Goal: Information Seeking & Learning: Learn about a topic

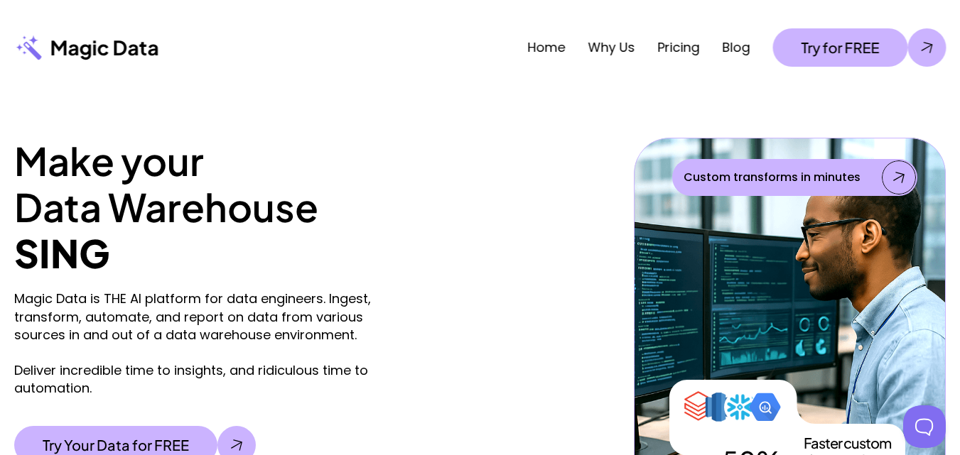
drag, startPoint x: 134, startPoint y: 58, endPoint x: 146, endPoint y: 43, distance: 18.2
click at [134, 55] on p "Magic Data" at bounding box center [104, 48] width 109 height 26
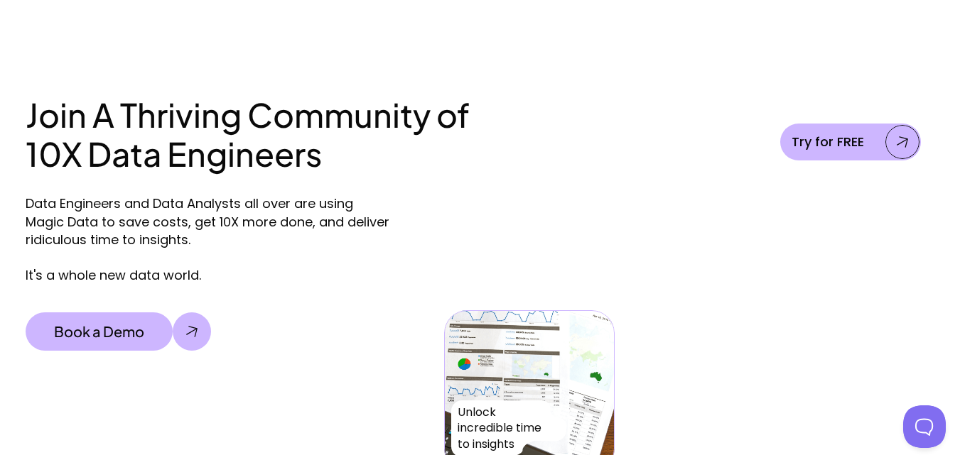
scroll to position [4314, 0]
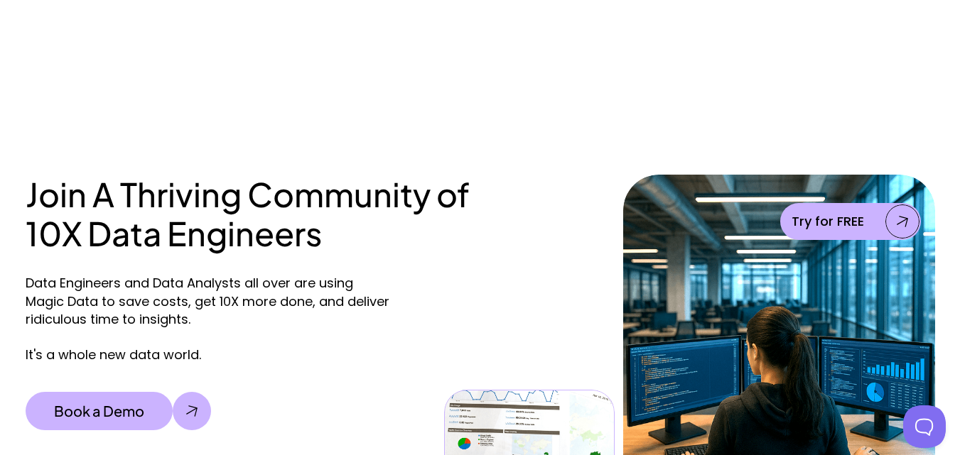
drag, startPoint x: 909, startPoint y: 138, endPoint x: 970, endPoint y: 315, distance: 187.8
click at [909, 138] on div "Join A Thriving Community of 10X Data Engineers Data Engineers and Data Analyst…" at bounding box center [480, 377] width 960 height 575
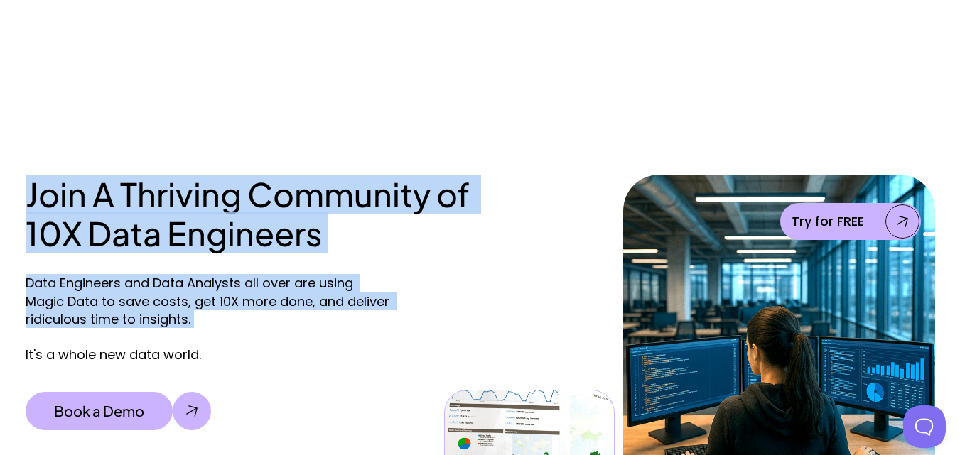
drag, startPoint x: 4, startPoint y: 183, endPoint x: 239, endPoint y: 316, distance: 270.1
click at [222, 336] on div "Join A Thriving Community of 10X Data Engineers Data Engineers and Data Analyst…" at bounding box center [480, 377] width 960 height 575
copy div "Join A Thriving Community of 10X Data Engineers Data Engineers and Data Analyst…"
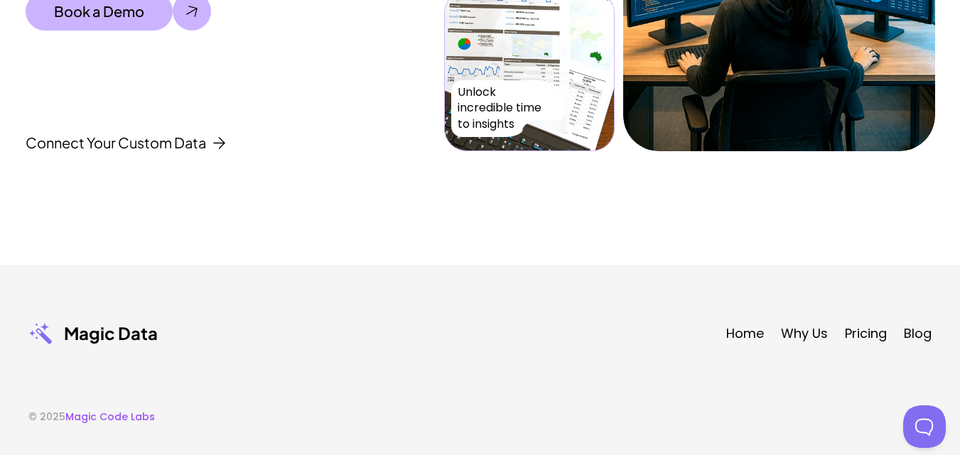
scroll to position [4741, 0]
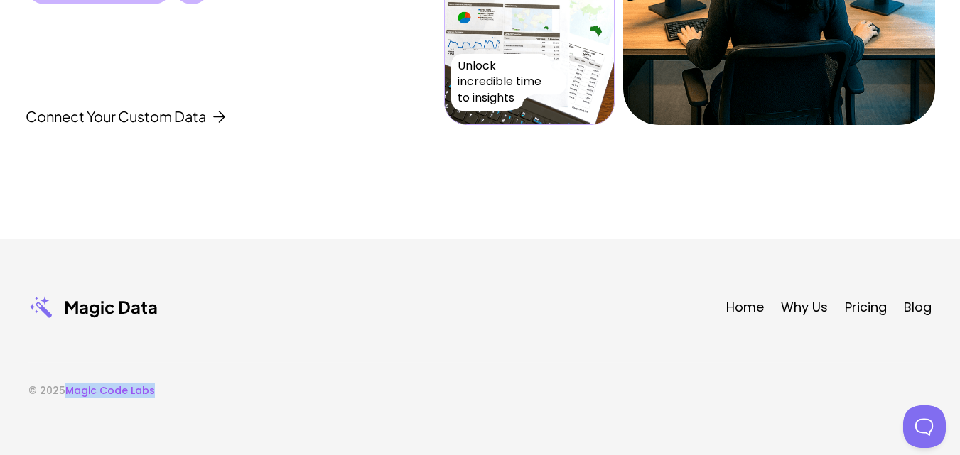
drag, startPoint x: 194, startPoint y: 391, endPoint x: 69, endPoint y: 396, distance: 125.1
click at [69, 396] on div "© 2025 Magic Code Labs" at bounding box center [479, 380] width 903 height 36
copy link "Magic Code Labs"
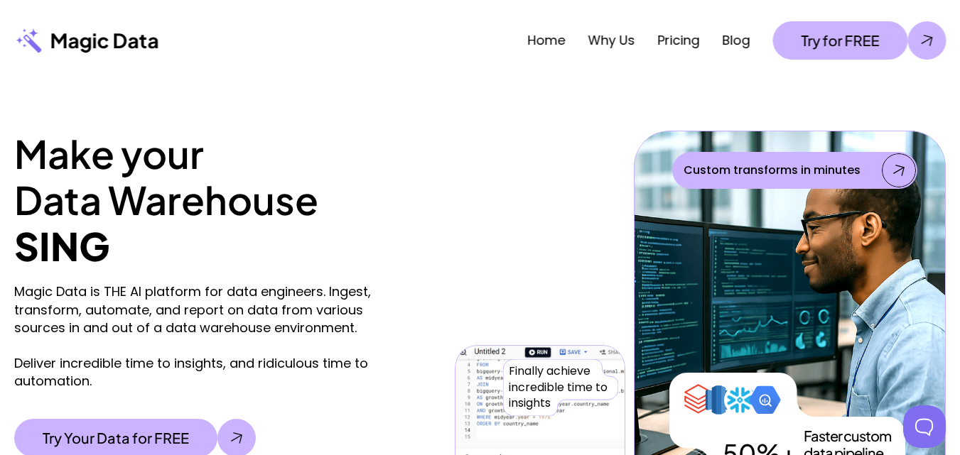
scroll to position [0, 0]
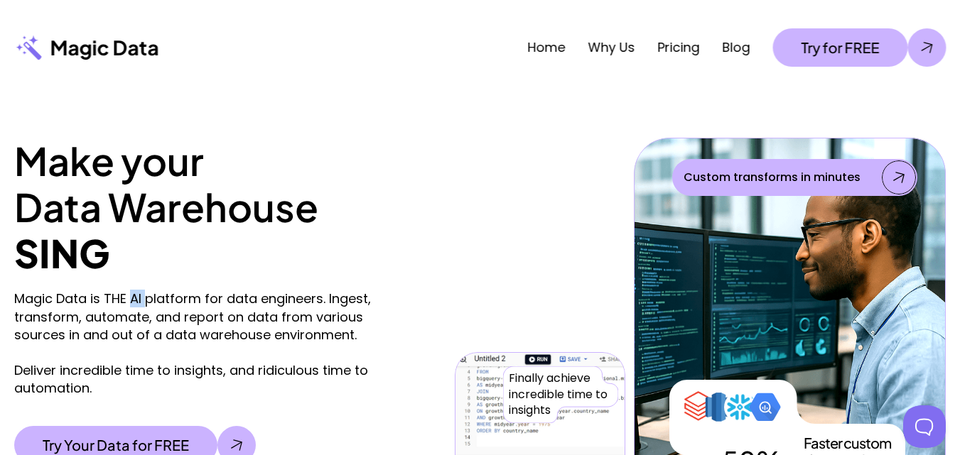
drag, startPoint x: 134, startPoint y: 298, endPoint x: 144, endPoint y: 300, distance: 10.8
click at [144, 300] on p "Magic Data is THE AI platform for data engineers. Ingest, transform, automate, …" at bounding box center [196, 343] width 364 height 107
copy p "AI"
drag, startPoint x: 14, startPoint y: 209, endPoint x: 323, endPoint y: 207, distance: 308.3
click at [323, 207] on h1 "Make your Data Warehouse" at bounding box center [319, 184] width 611 height 92
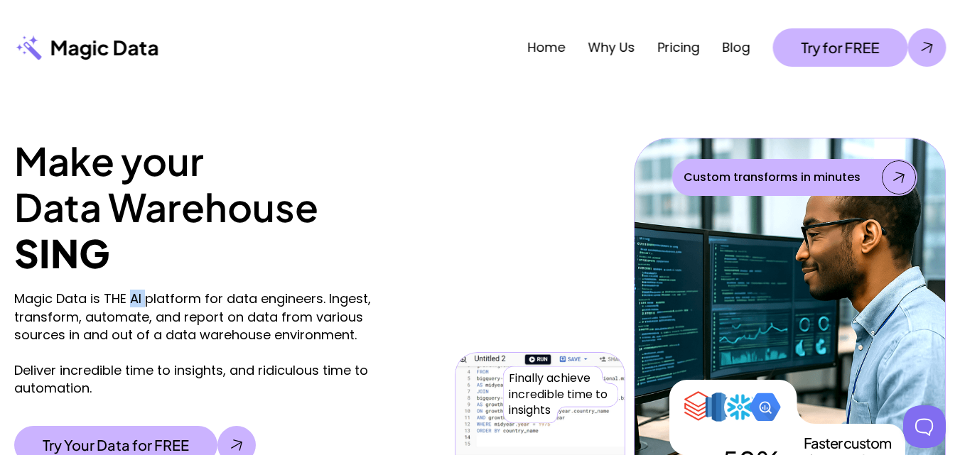
copy h1 "Data Warehouse"
